Goal: Find specific page/section: Find specific page/section

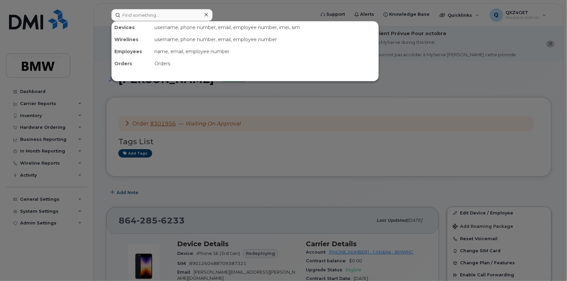
drag, startPoint x: 0, startPoint y: 0, endPoint x: 137, endPoint y: 13, distance: 137.4
click at [137, 13] on input at bounding box center [161, 15] width 101 height 12
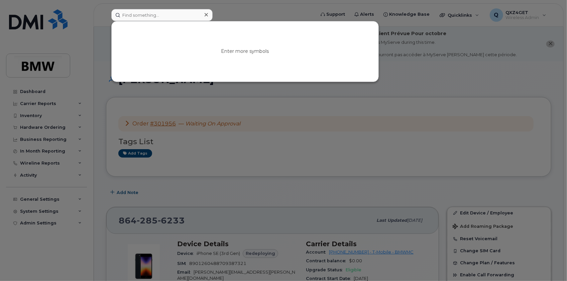
click at [155, 17] on input at bounding box center [161, 15] width 101 height 12
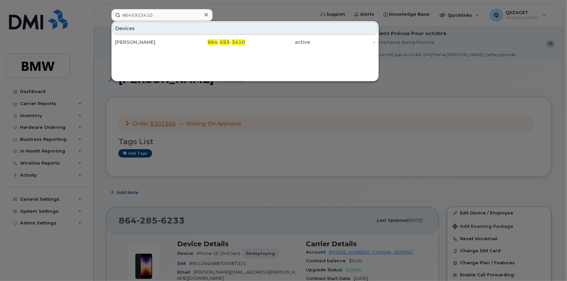
type input "8645933410"
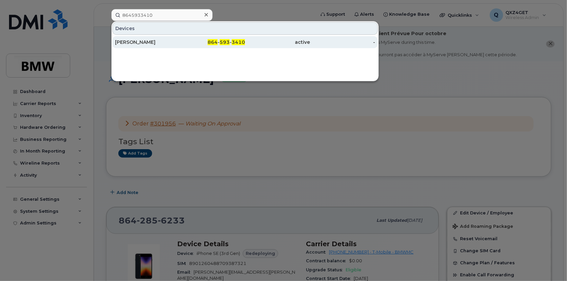
click at [132, 43] on div "[PERSON_NAME]" at bounding box center [147, 42] width 65 height 7
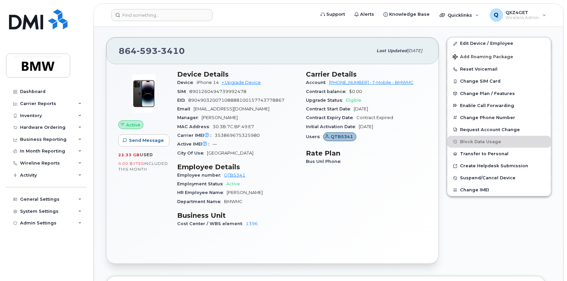
scroll to position [212, 0]
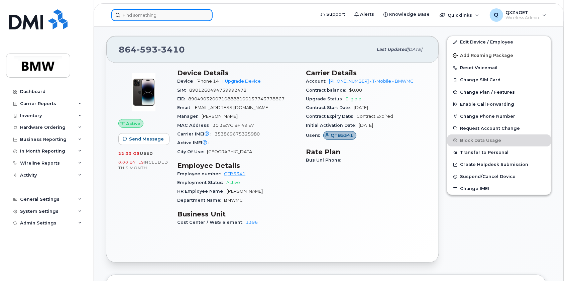
click at [133, 14] on input at bounding box center [161, 15] width 101 height 12
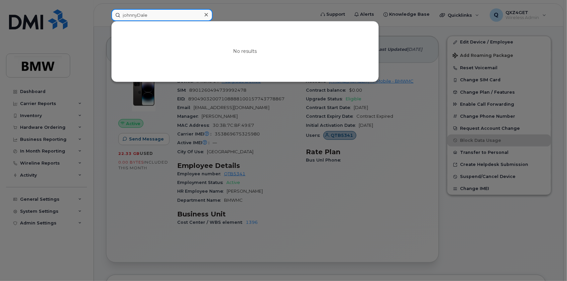
type input "[PERSON_NAME]"
